Goal: Find specific page/section: Find specific page/section

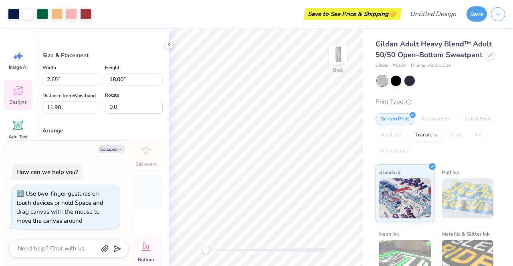
click at [11, 85] on div "Designs" at bounding box center [18, 95] width 29 height 30
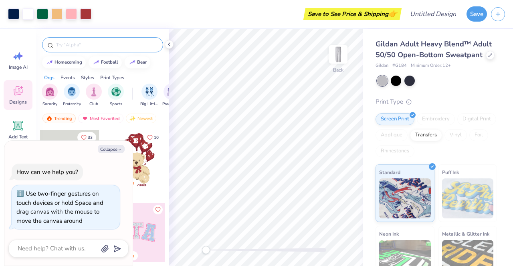
click at [104, 48] on div at bounding box center [102, 44] width 121 height 15
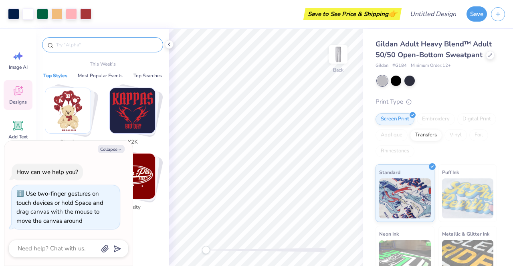
type textarea "x"
click at [103, 48] on input "text" at bounding box center [106, 45] width 103 height 8
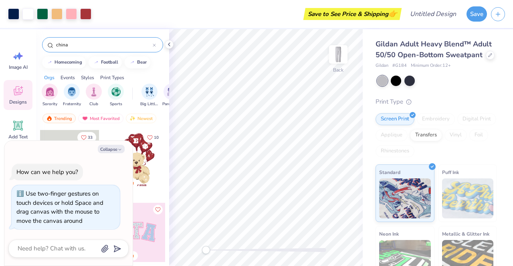
type input "china"
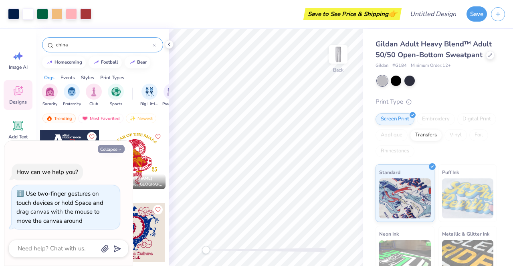
click at [110, 150] on button "Collapse" at bounding box center [111, 149] width 27 height 8
type textarea "x"
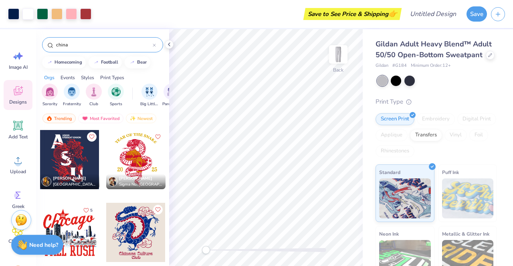
click at [127, 165] on div at bounding box center [135, 159] width 59 height 59
